Goal: Task Accomplishment & Management: Manage account settings

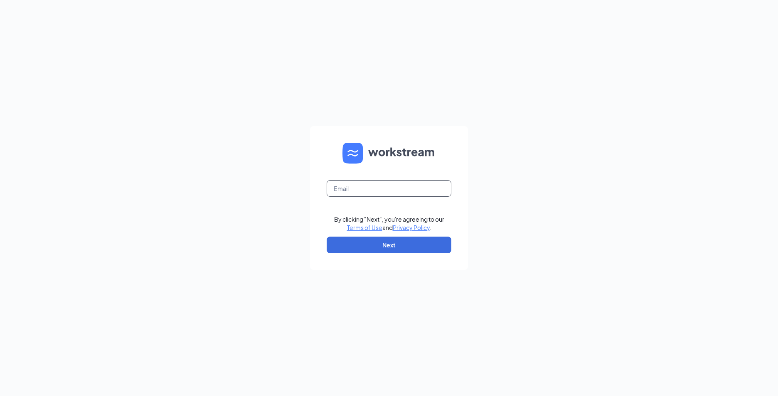
click at [384, 197] on input "text" at bounding box center [389, 188] width 125 height 17
type input "johnvol15@charter.net"
click at [375, 243] on button "Next" at bounding box center [389, 245] width 125 height 17
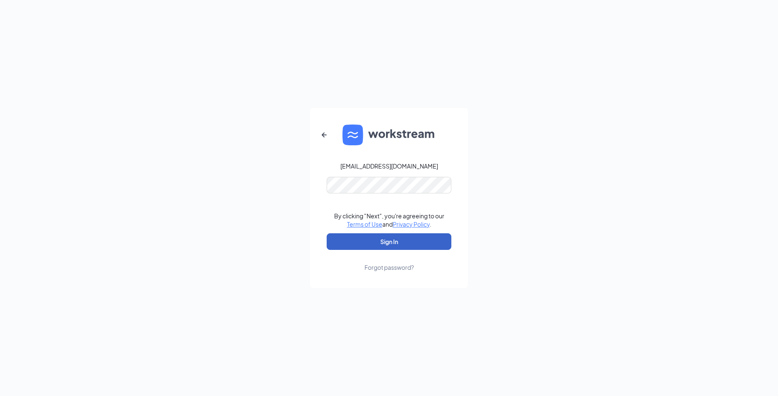
click at [372, 246] on button "Sign In" at bounding box center [389, 242] width 125 height 17
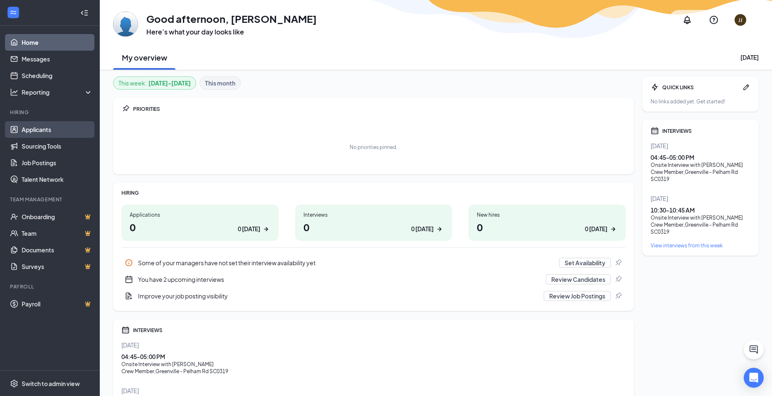
click at [47, 133] on link "Applicants" at bounding box center [57, 129] width 71 height 17
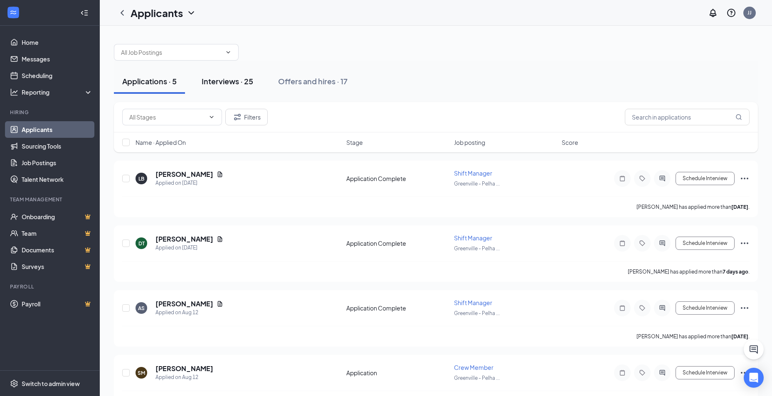
click at [244, 79] on div "Interviews · 25" at bounding box center [228, 81] width 52 height 10
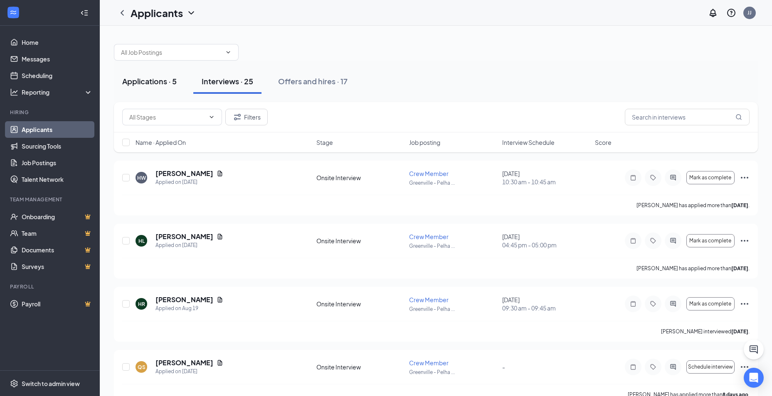
click at [152, 81] on div "Applications · 5" at bounding box center [149, 81] width 54 height 10
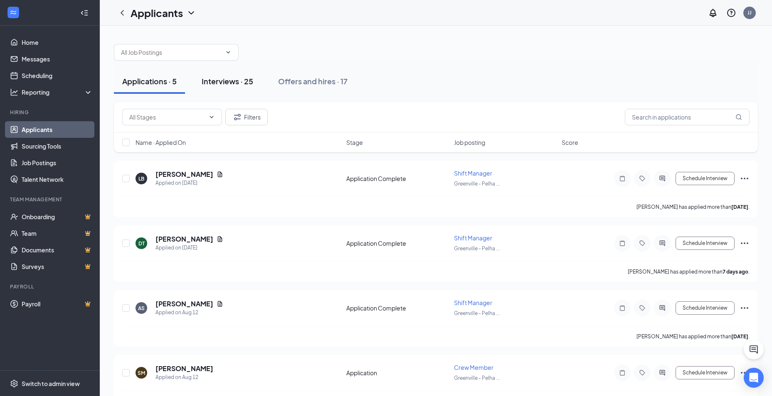
click at [243, 80] on div "Interviews · 25" at bounding box center [228, 81] width 52 height 10
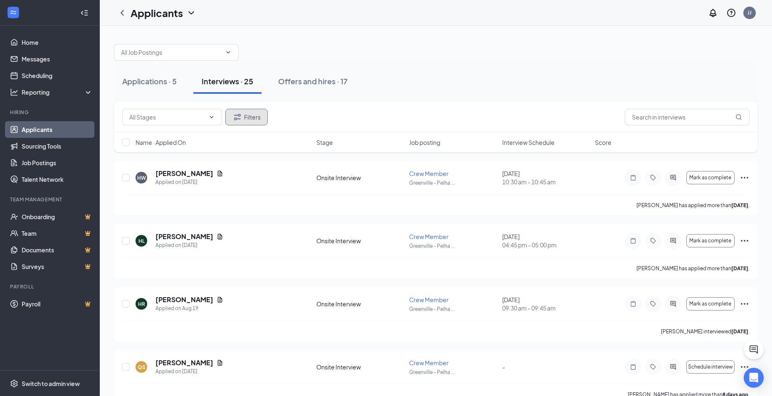
click at [251, 120] on button "Filters" at bounding box center [246, 117] width 42 height 17
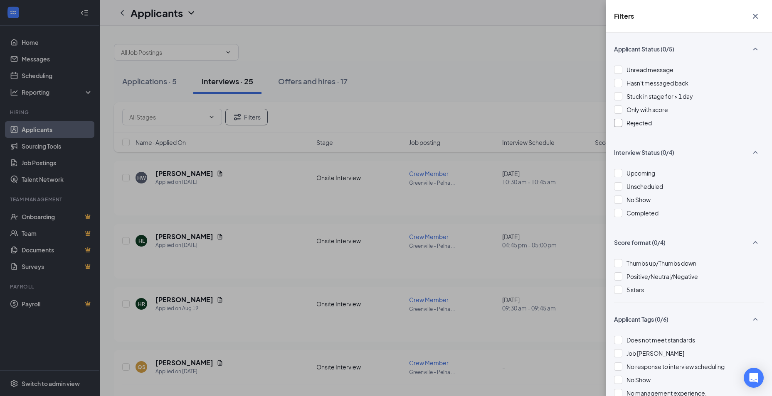
click at [618, 124] on div at bounding box center [618, 123] width 8 height 8
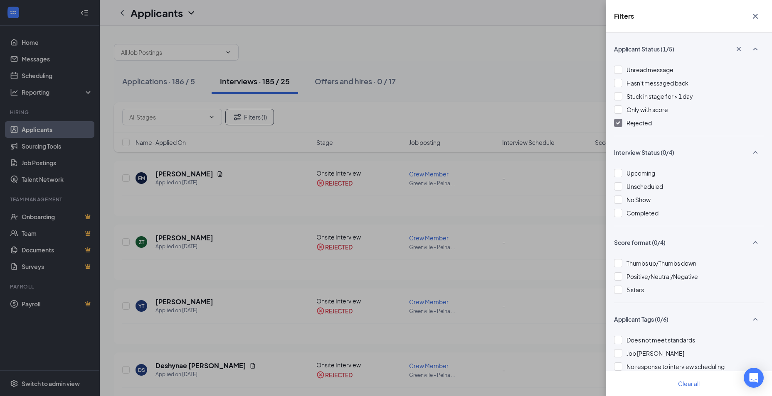
click at [753, 15] on icon "Cross" at bounding box center [755, 16] width 10 height 10
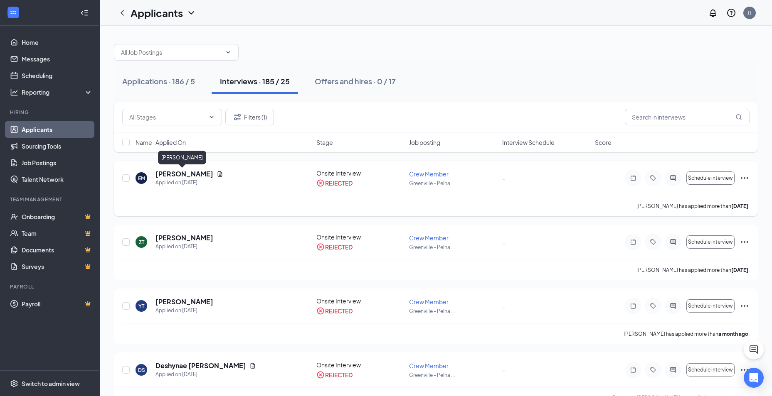
click at [186, 173] on h5 "[PERSON_NAME]" at bounding box center [184, 174] width 58 height 9
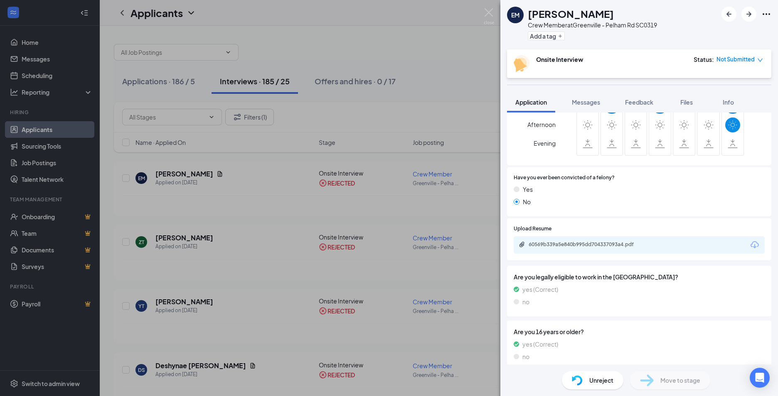
scroll to position [185, 0]
click at [592, 241] on div "60569b339a5e840b995dd704337093a4.pdf" at bounding box center [587, 244] width 116 height 7
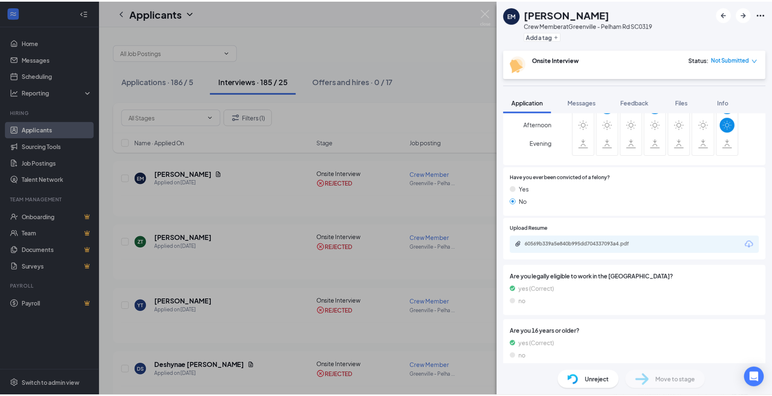
scroll to position [182, 0]
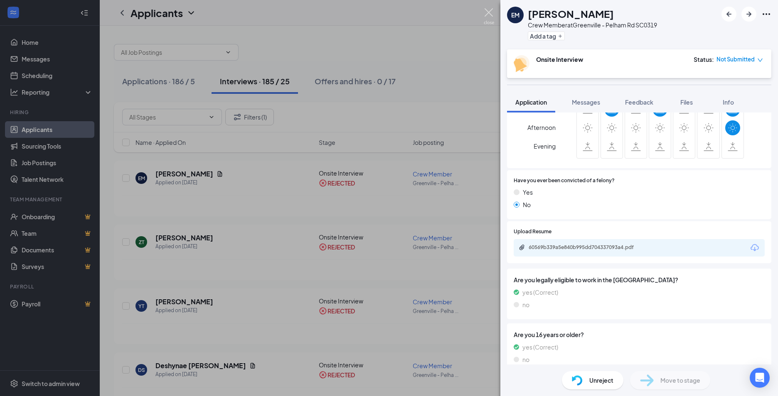
click at [489, 14] on img at bounding box center [489, 16] width 10 height 16
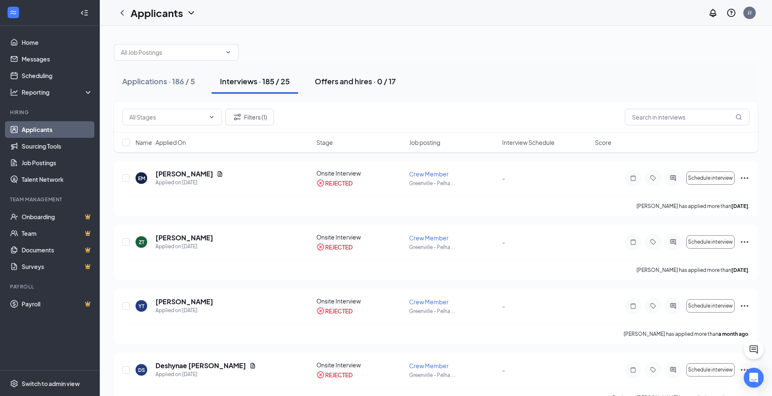
click at [370, 79] on div "Offers and hires · 0 / 17" at bounding box center [355, 81] width 81 height 10
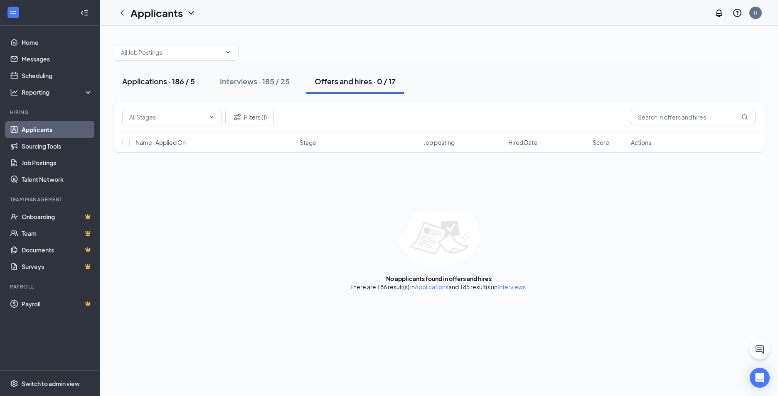
click at [179, 82] on div "Applications · 186 / 5" at bounding box center [158, 81] width 73 height 10
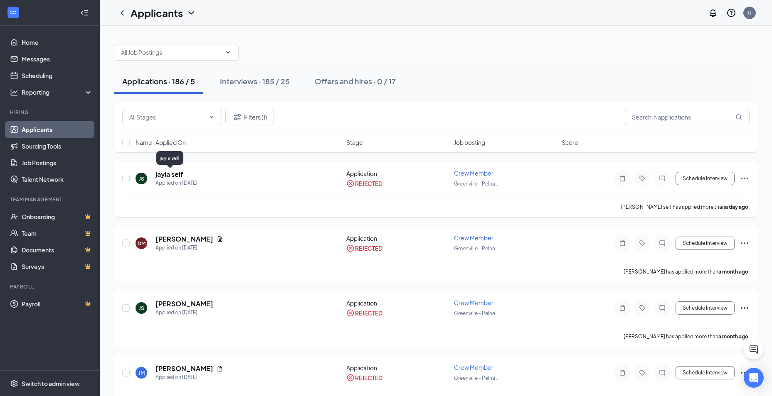
click at [180, 172] on h5 "jayla self" at bounding box center [169, 174] width 28 height 9
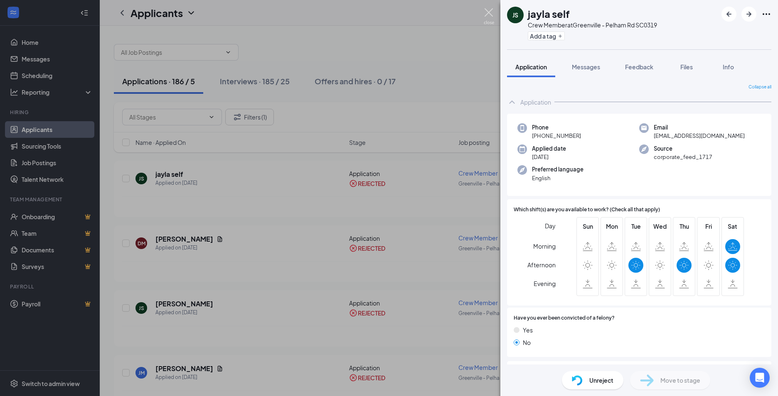
click at [490, 12] on img at bounding box center [489, 16] width 10 height 16
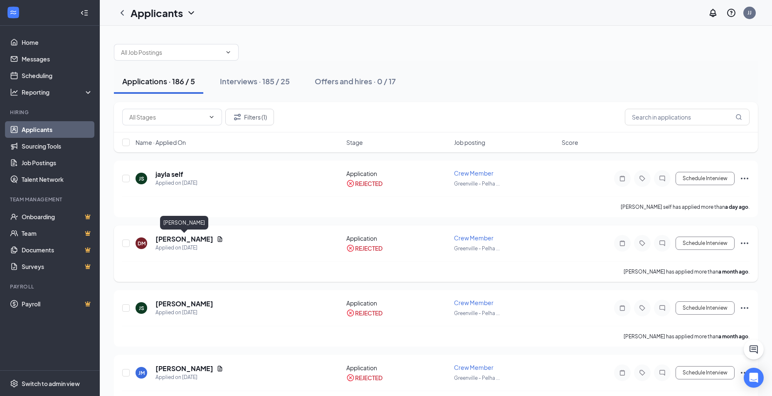
click at [202, 241] on h5 "[PERSON_NAME]" at bounding box center [184, 239] width 58 height 9
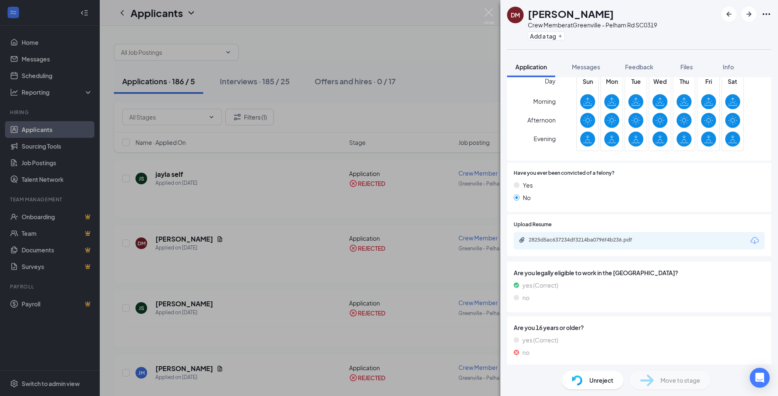
scroll to position [150, 0]
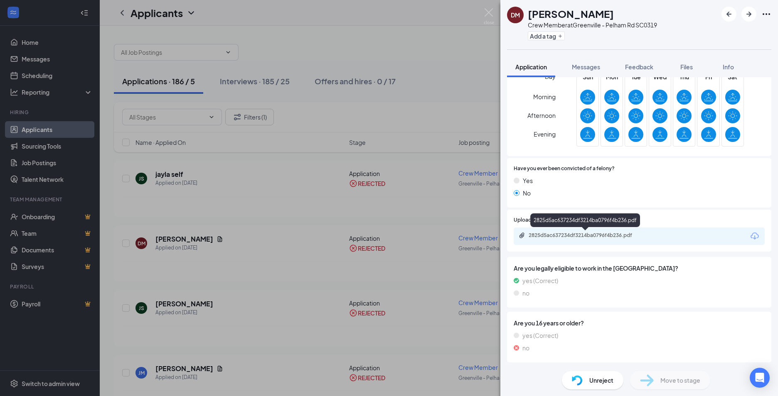
click at [593, 238] on div "2825d5ac637234df3214ba0796f4b236.pdf" at bounding box center [587, 235] width 116 height 7
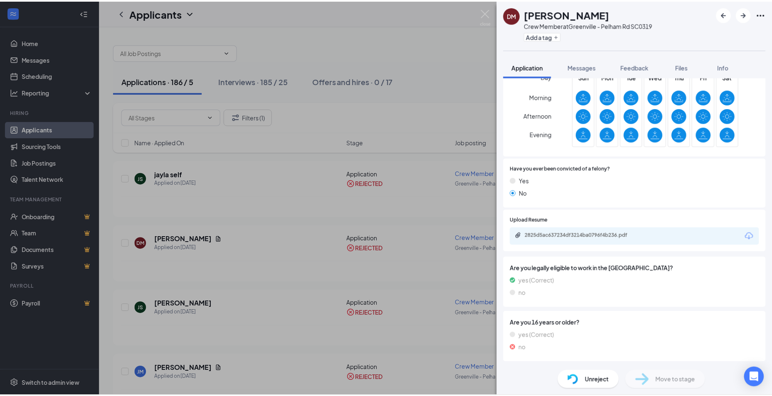
scroll to position [146, 0]
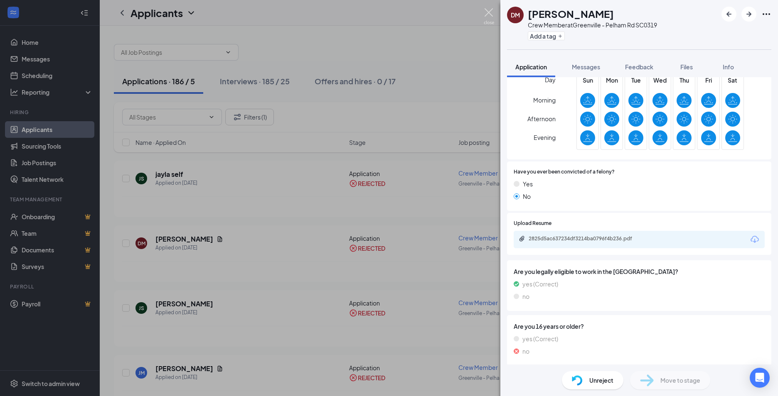
click at [487, 15] on img at bounding box center [489, 16] width 10 height 16
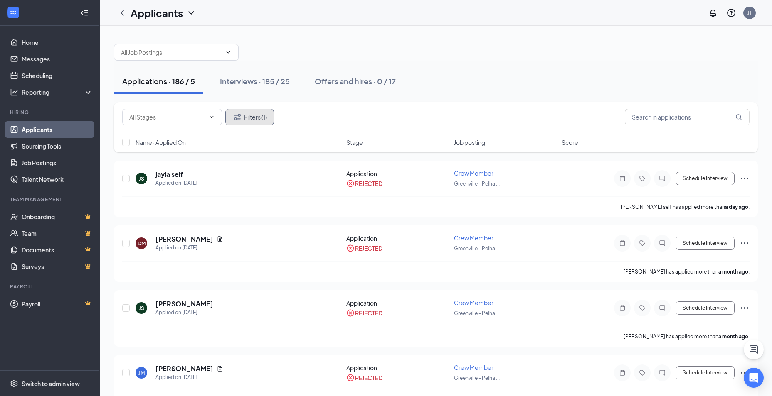
click at [258, 118] on button "Filters (1)" at bounding box center [249, 117] width 49 height 17
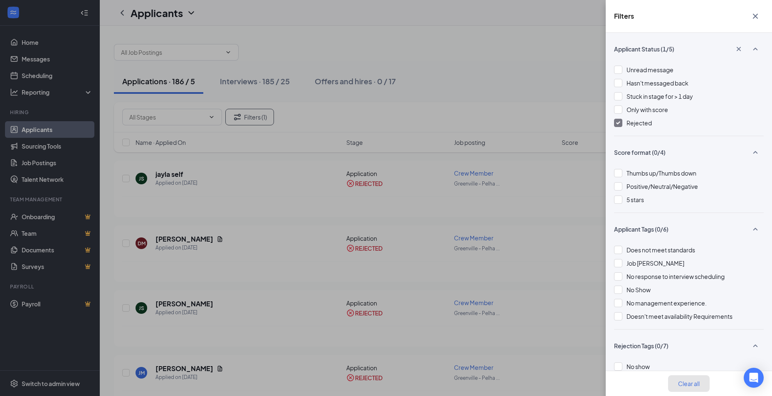
click at [689, 387] on button "Clear all" at bounding box center [689, 384] width 42 height 17
click at [688, 389] on button "Clear all" at bounding box center [689, 384] width 42 height 17
click at [616, 126] on div at bounding box center [618, 123] width 8 height 8
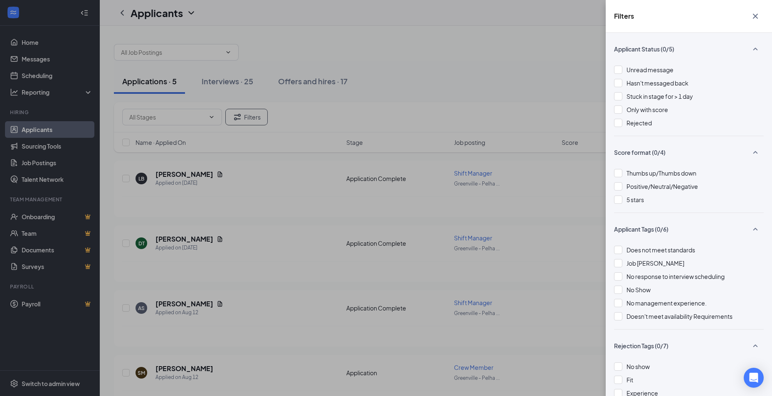
click at [756, 15] on icon "Cross" at bounding box center [754, 16] width 5 height 5
